Goal: Task Accomplishment & Management: Use online tool/utility

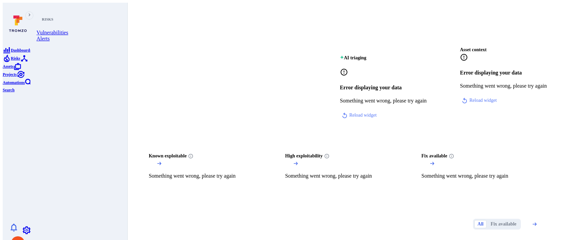
click at [11, 62] on icon "Risks" at bounding box center [7, 58] width 8 height 8
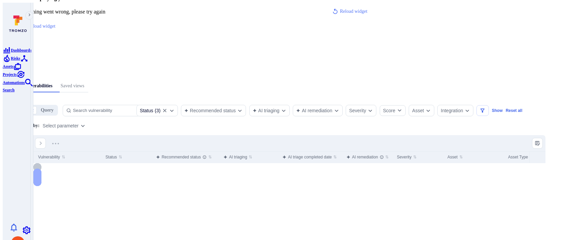
scroll to position [102, 0]
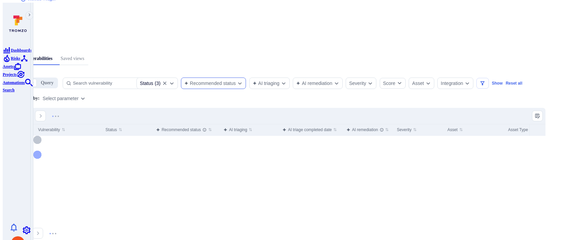
click at [246, 77] on div "Recommended status" at bounding box center [213, 82] width 65 height 11
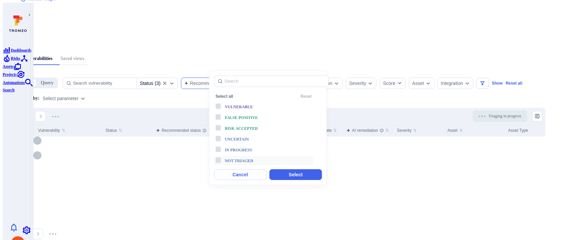
click at [239, 158] on span "Not triaged" at bounding box center [239, 160] width 29 height 5
click at [282, 169] on button "Select" at bounding box center [295, 174] width 52 height 11
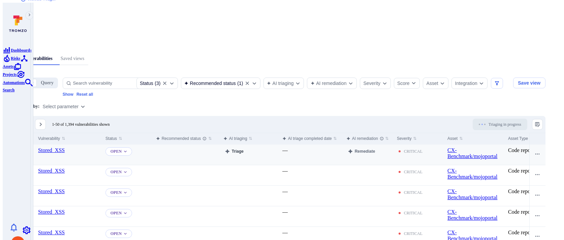
click at [245, 147] on button "Triage" at bounding box center [234, 151] width 22 height 8
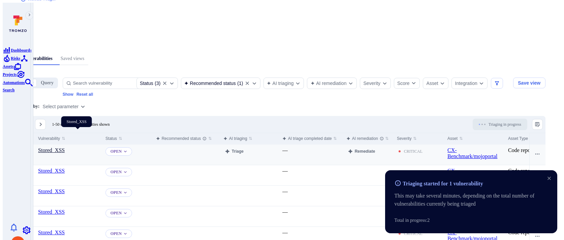
click at [65, 147] on link "Stored_XSS" at bounding box center [51, 150] width 27 height 6
